Goal: Transaction & Acquisition: Purchase product/service

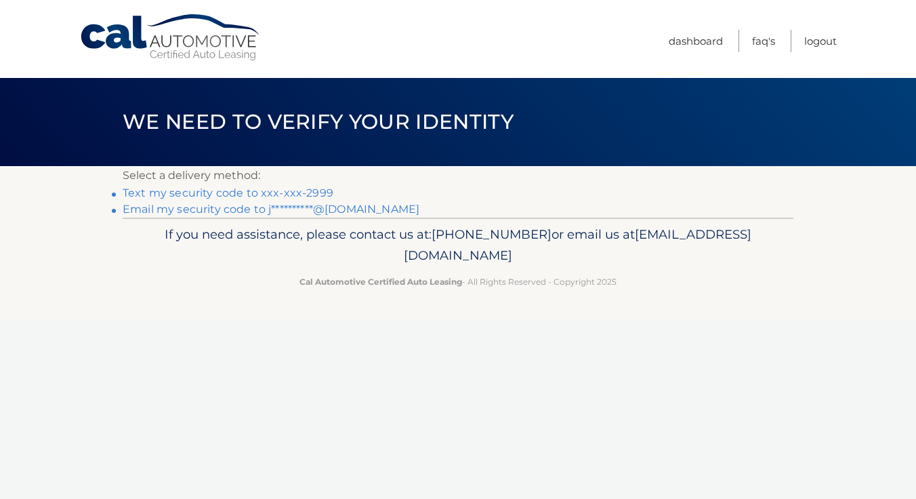
click at [340, 206] on link "**********" at bounding box center [271, 209] width 297 height 13
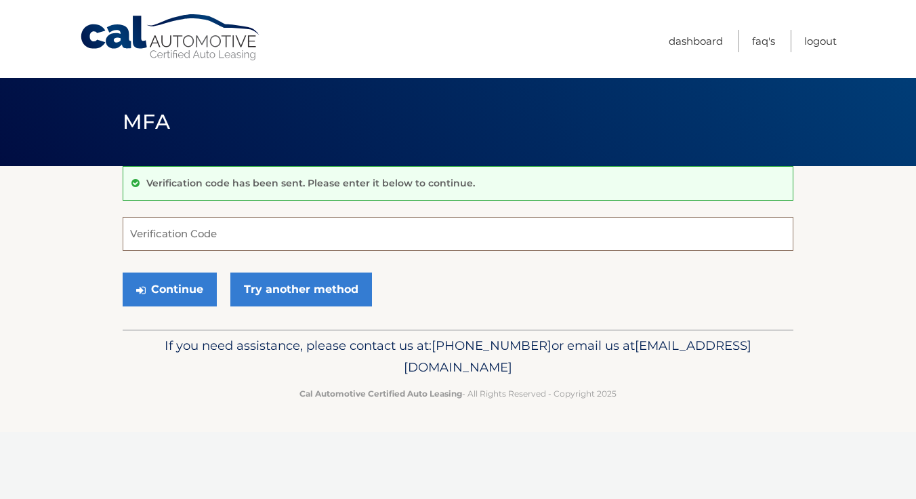
click at [307, 234] on input "Verification Code" at bounding box center [458, 234] width 671 height 34
type input "879325"
click at [182, 285] on button "Continue" at bounding box center [170, 289] width 94 height 34
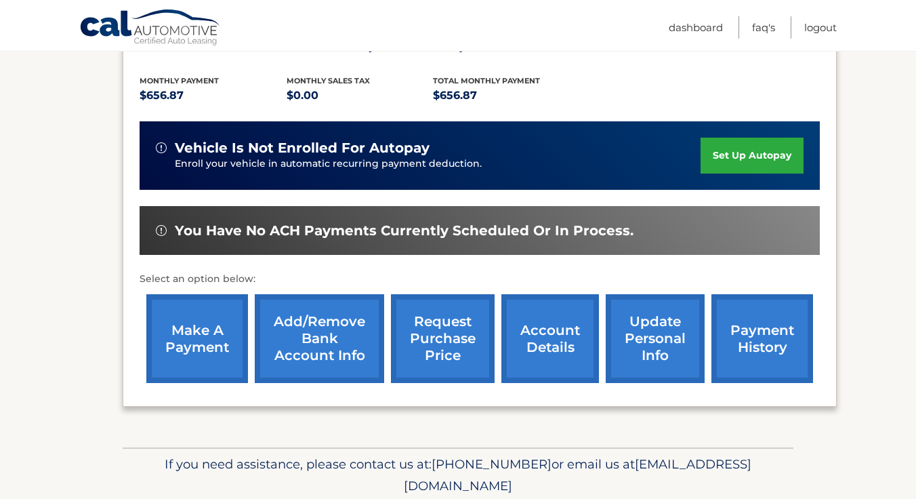
scroll to position [291, 0]
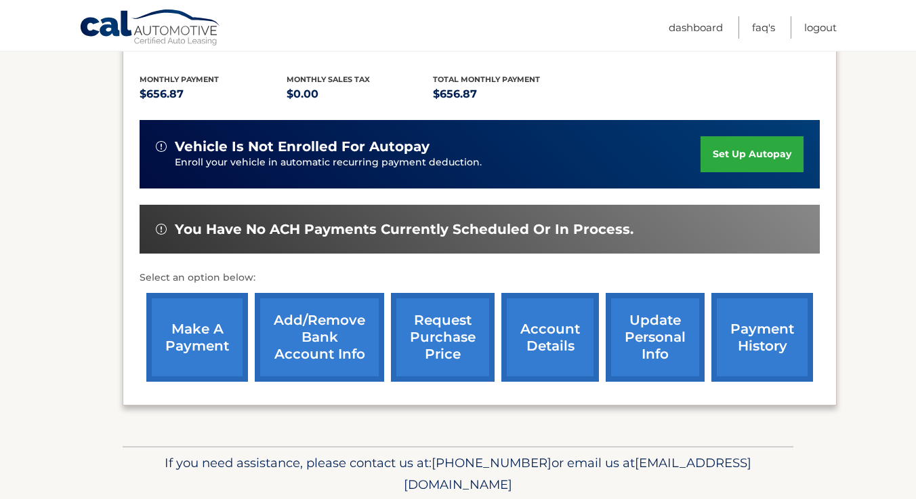
click at [556, 326] on link "account details" at bounding box center [550, 337] width 98 height 89
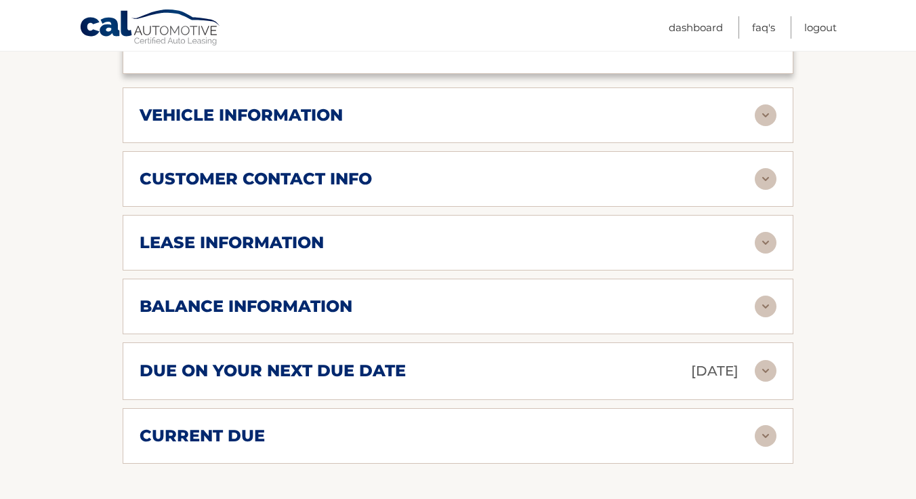
scroll to position [642, 0]
click at [765, 295] on img at bounding box center [766, 306] width 22 height 22
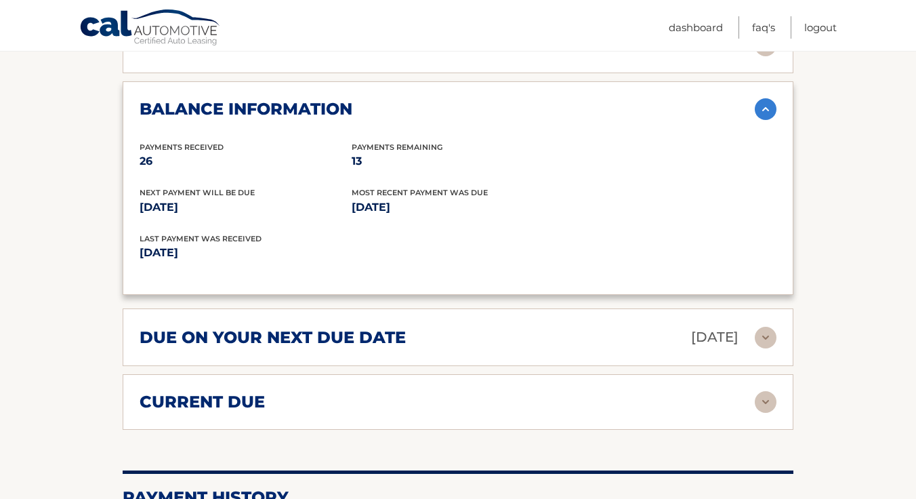
scroll to position [840, 0]
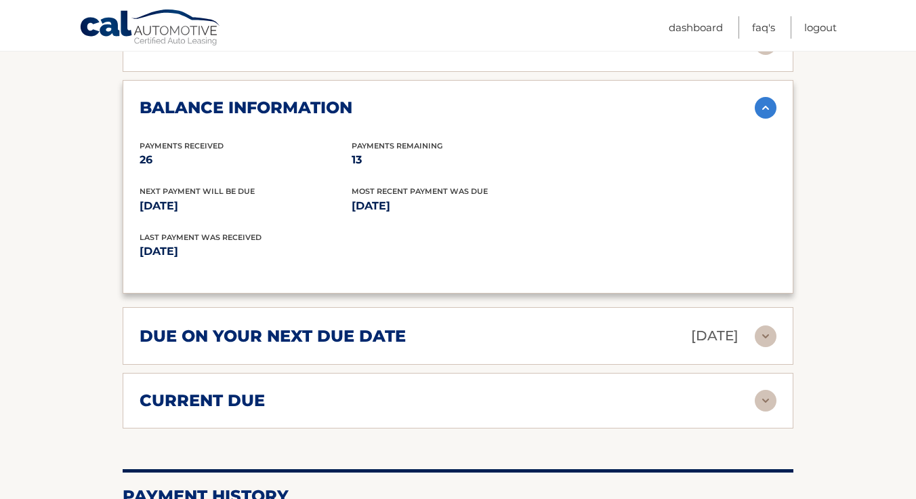
click at [765, 325] on img at bounding box center [766, 336] width 22 height 22
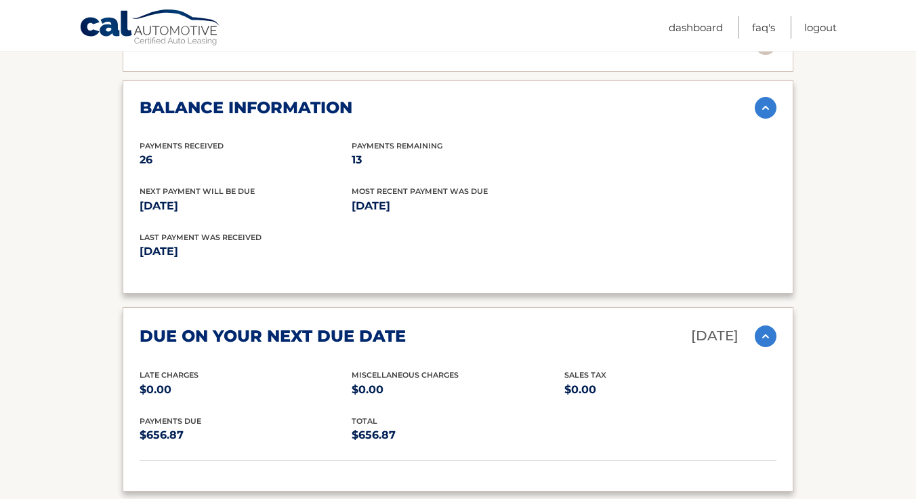
click at [89, 404] on section "Account Details | #44455599736 Back to Dashboard Manage Your Lease lease accoun…" at bounding box center [458, 88] width 916 height 1525
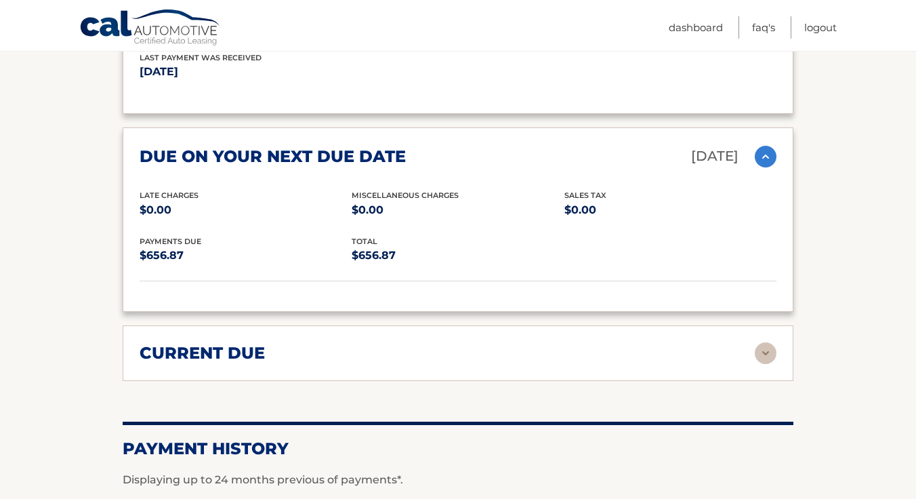
scroll to position [1044, 0]
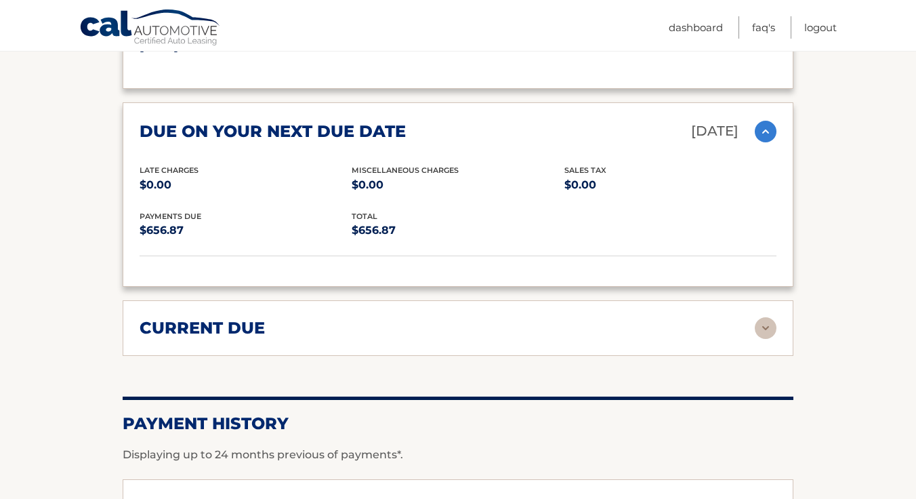
click at [764, 317] on img at bounding box center [766, 328] width 22 height 22
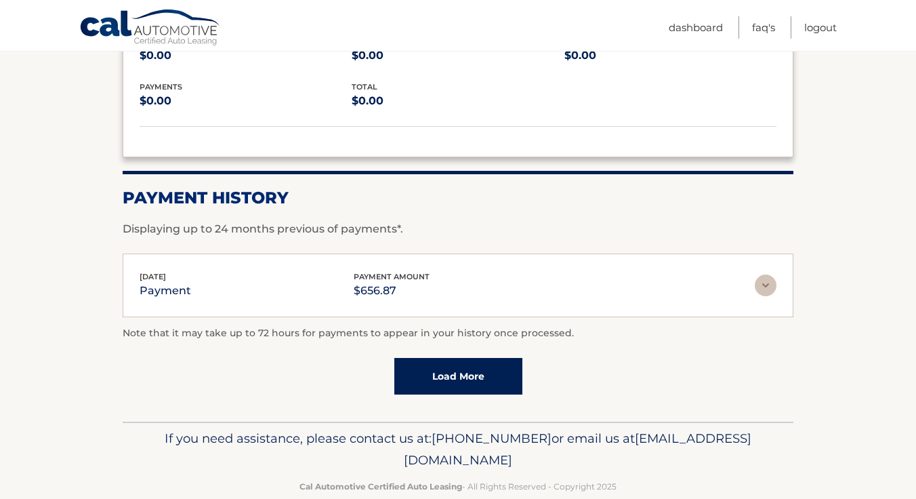
scroll to position [1369, 0]
click at [764, 275] on img at bounding box center [766, 286] width 22 height 22
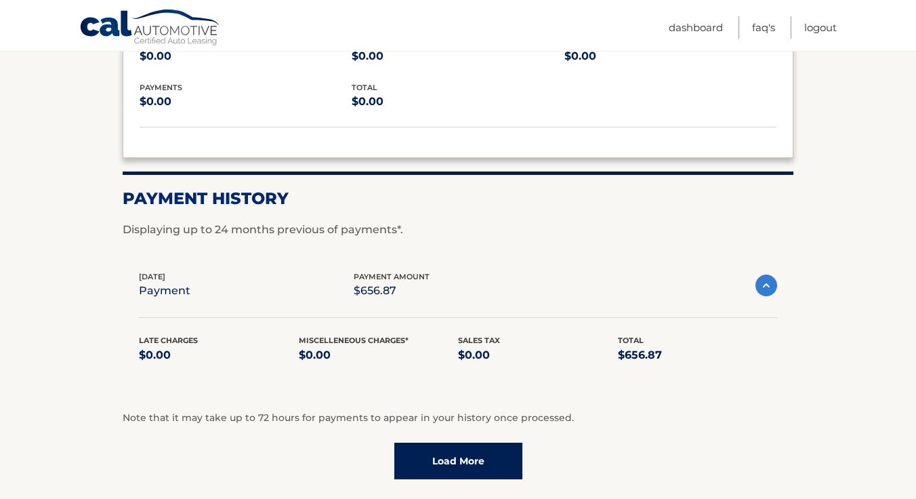
click at [765, 274] on img at bounding box center [767, 285] width 22 height 22
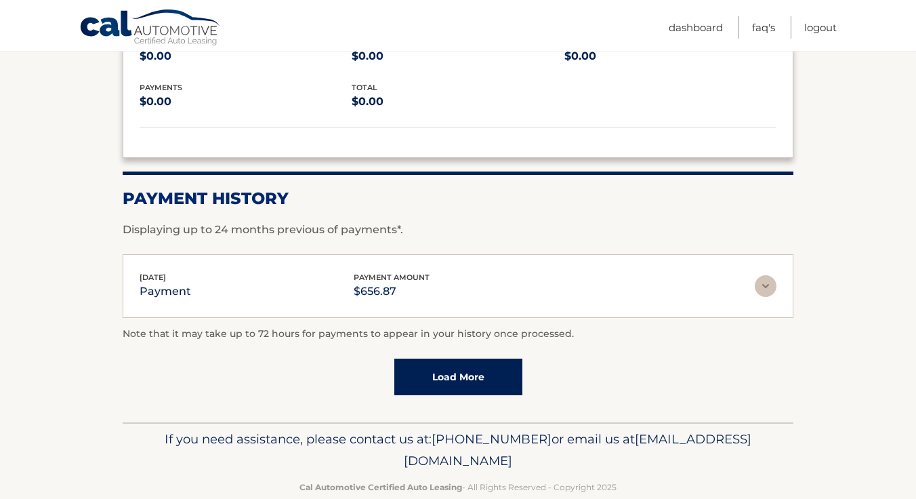
click at [482, 358] on link "Load More" at bounding box center [458, 376] width 128 height 37
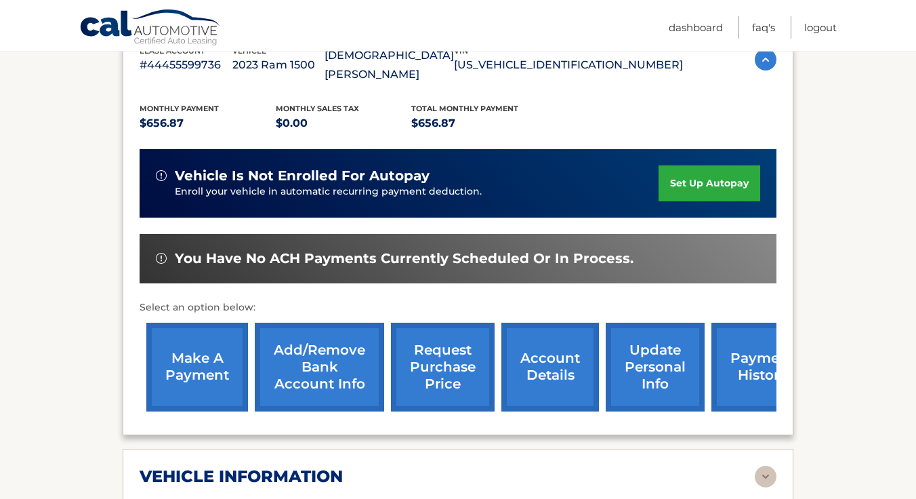
scroll to position [279, 0]
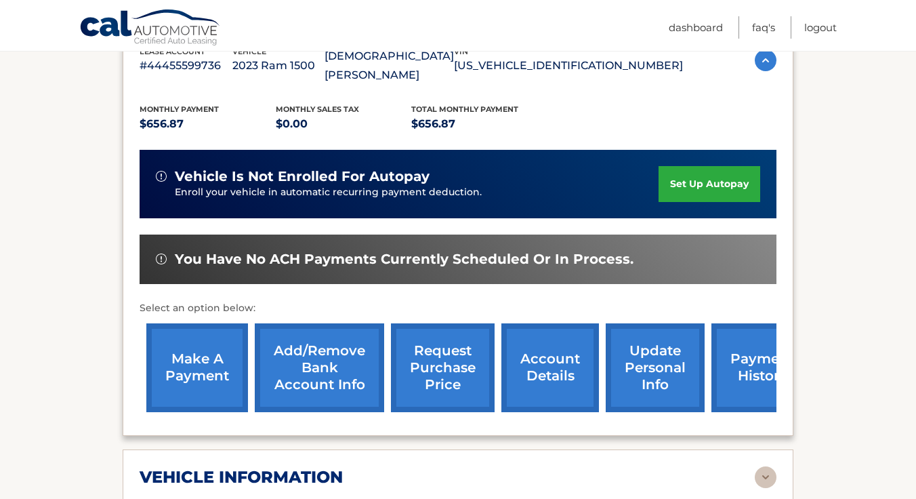
click at [207, 346] on link "make a payment" at bounding box center [197, 367] width 102 height 89
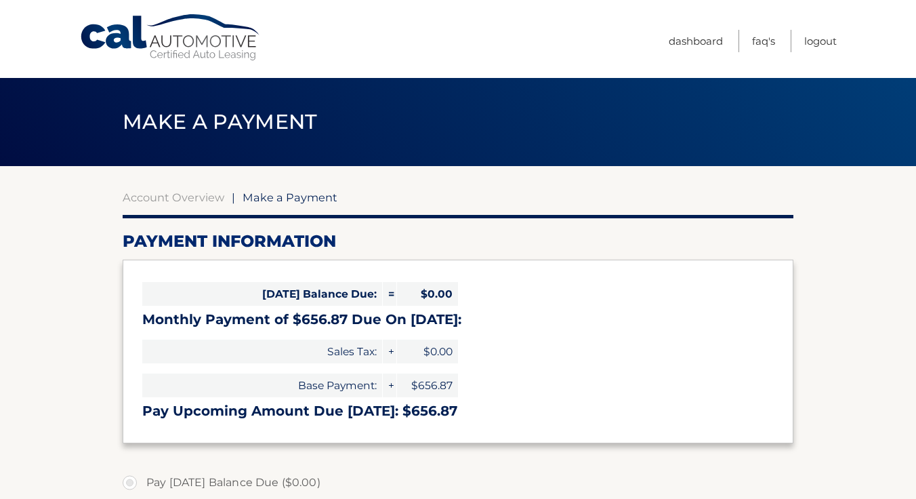
select select "MTNiZDdkODUtNzQ3Mi00OGU0LWFkNjYtZTJiNTkxZGQyMTJm"
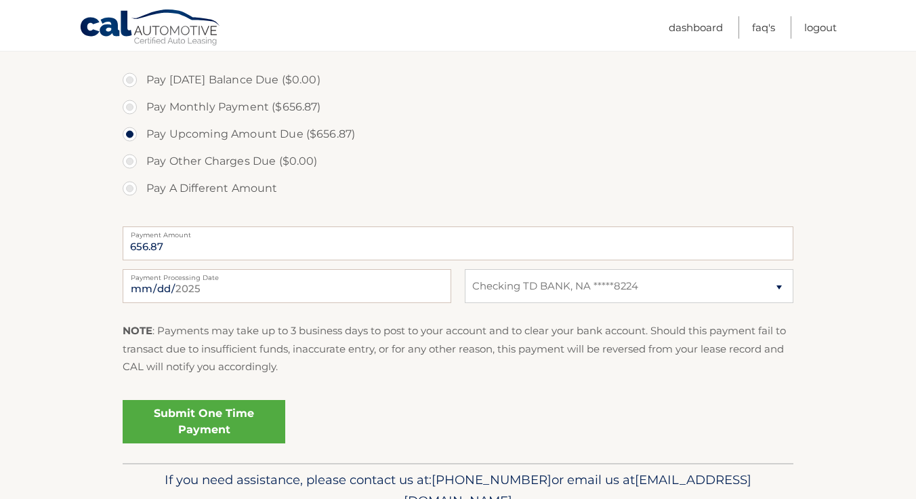
scroll to position [403, 0]
click at [191, 419] on link "Submit One Time Payment" at bounding box center [204, 421] width 163 height 43
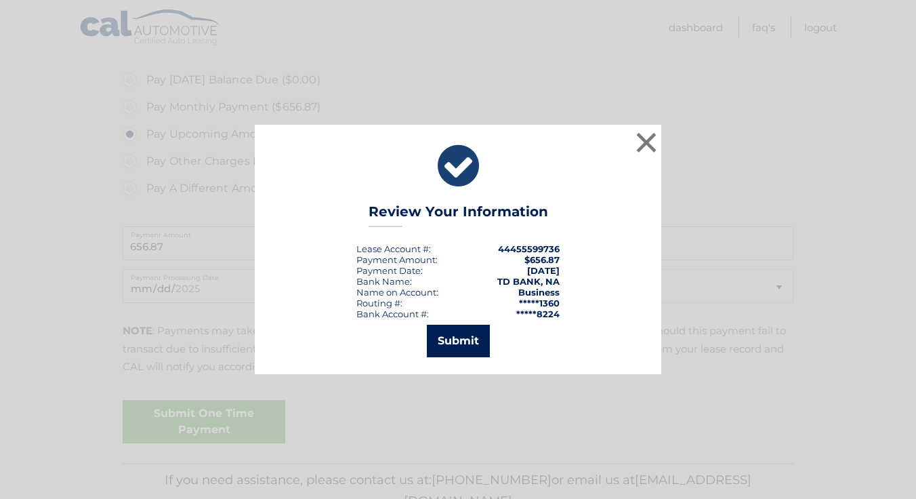
click at [451, 345] on button "Submit" at bounding box center [458, 341] width 63 height 33
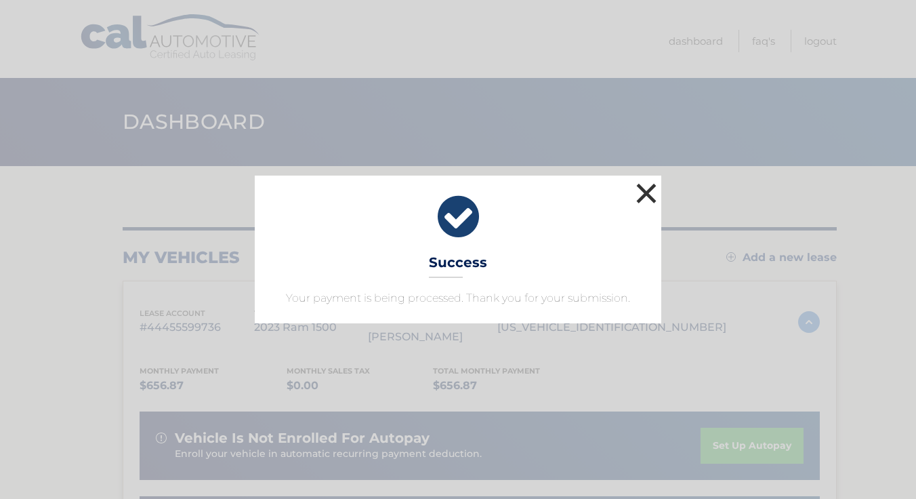
click at [645, 195] on button "×" at bounding box center [646, 193] width 27 height 27
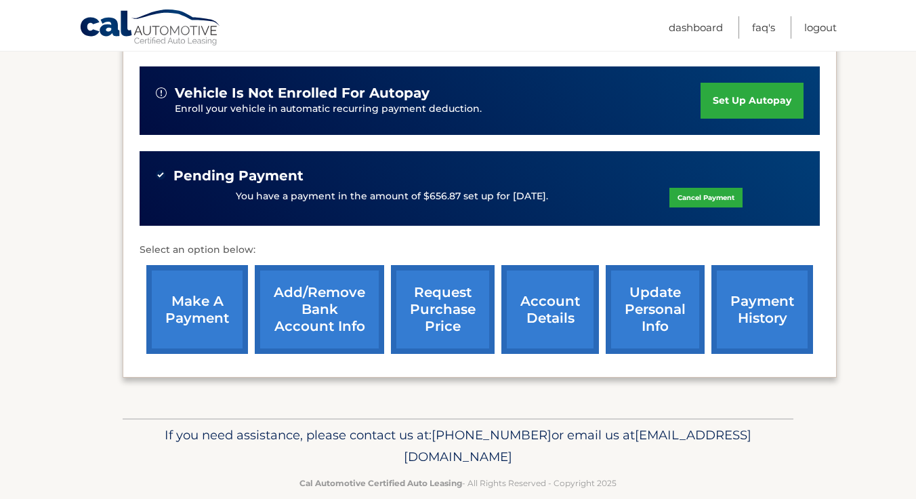
scroll to position [344, 0]
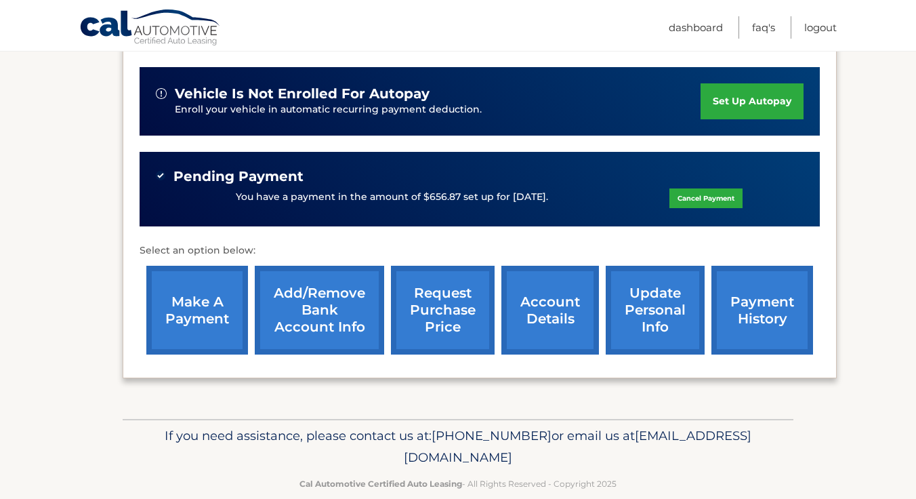
click at [550, 282] on link "account details" at bounding box center [550, 310] width 98 height 89
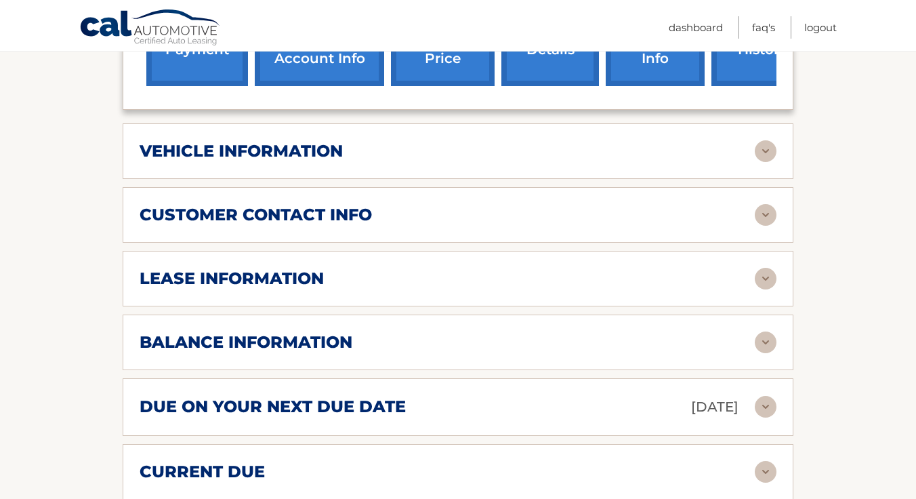
scroll to position [635, 0]
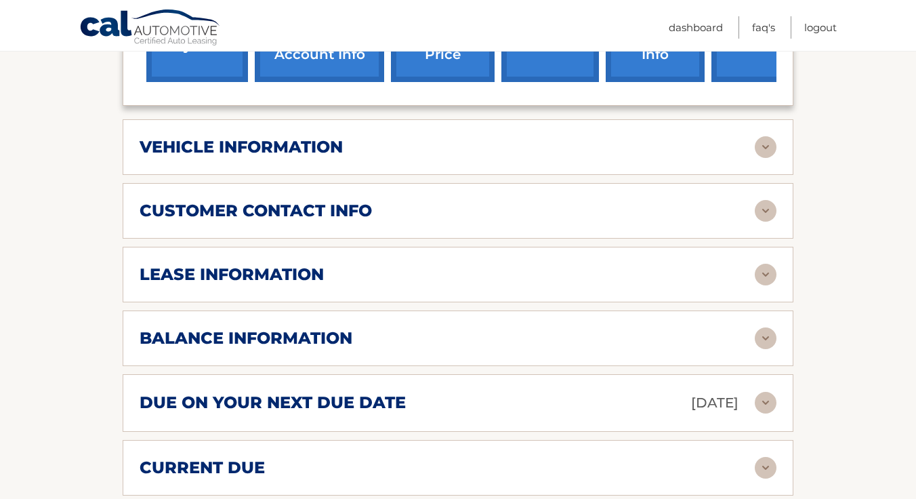
click at [766, 327] on img at bounding box center [766, 338] width 22 height 22
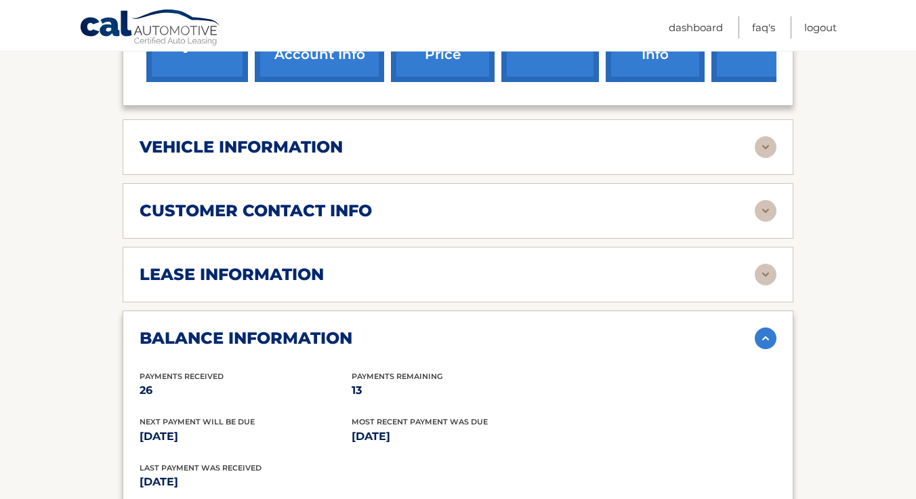
click at [770, 327] on img at bounding box center [766, 338] width 22 height 22
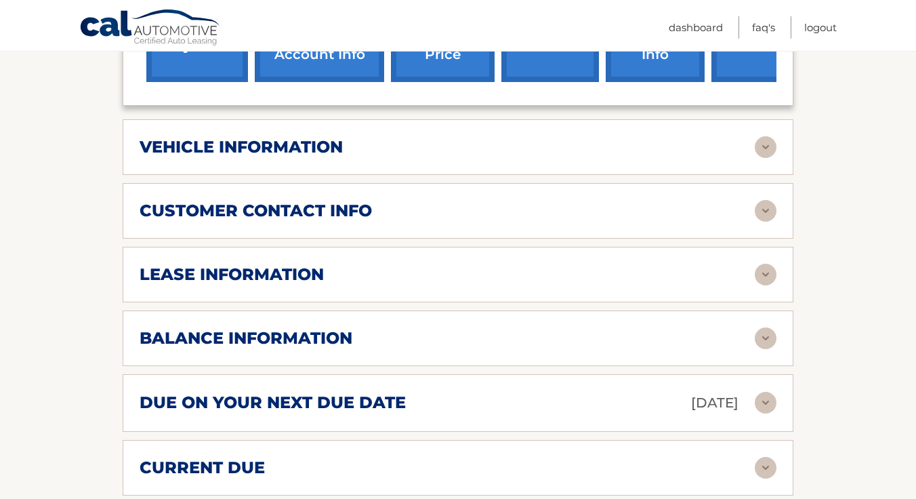
click at [826, 335] on section "Account Details | #44455599736 Back to Dashboard Manage Your Lease lease accoun…" at bounding box center [458, 159] width 916 height 1256
click at [770, 264] on img at bounding box center [766, 275] width 22 height 22
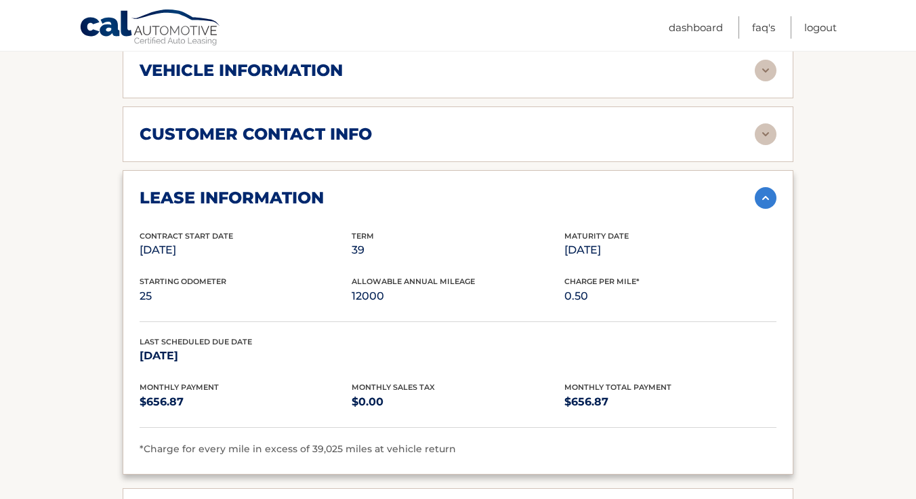
scroll to position [713, 0]
